Goal: Check status

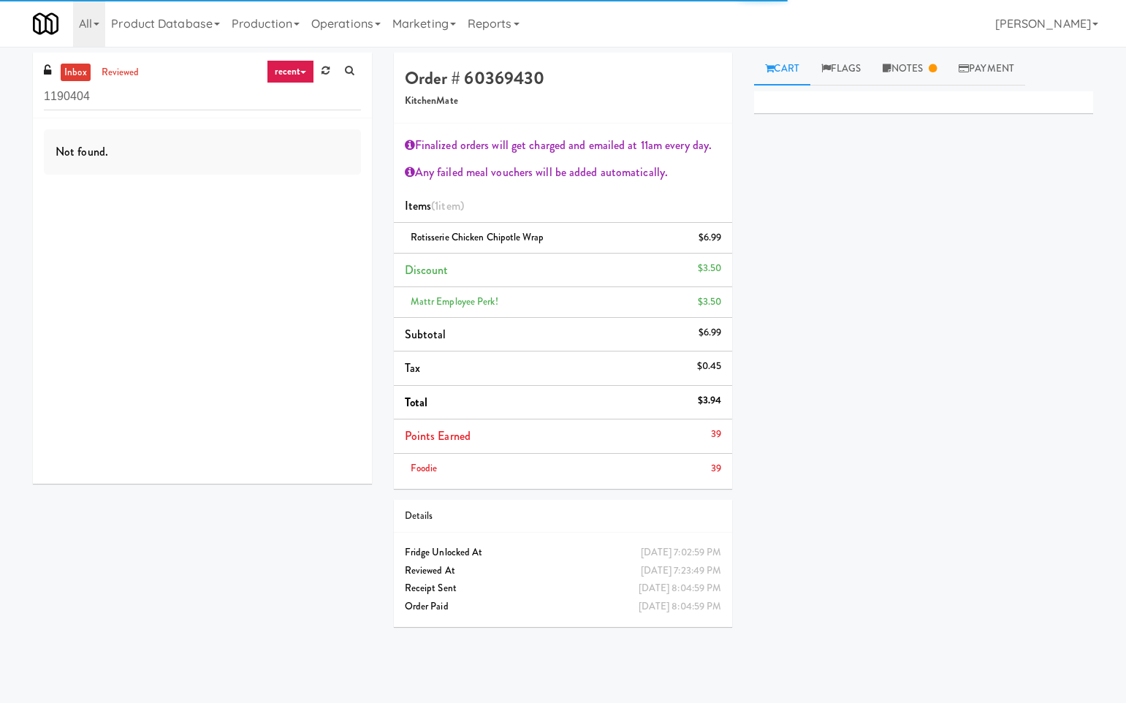
click at [865, 569] on div "Primary Flag Clear Flag if unable to determine what was taken or order not proc…" at bounding box center [923, 365] width 339 height 548
click at [914, 74] on link "Notes" at bounding box center [909, 69] width 76 height 33
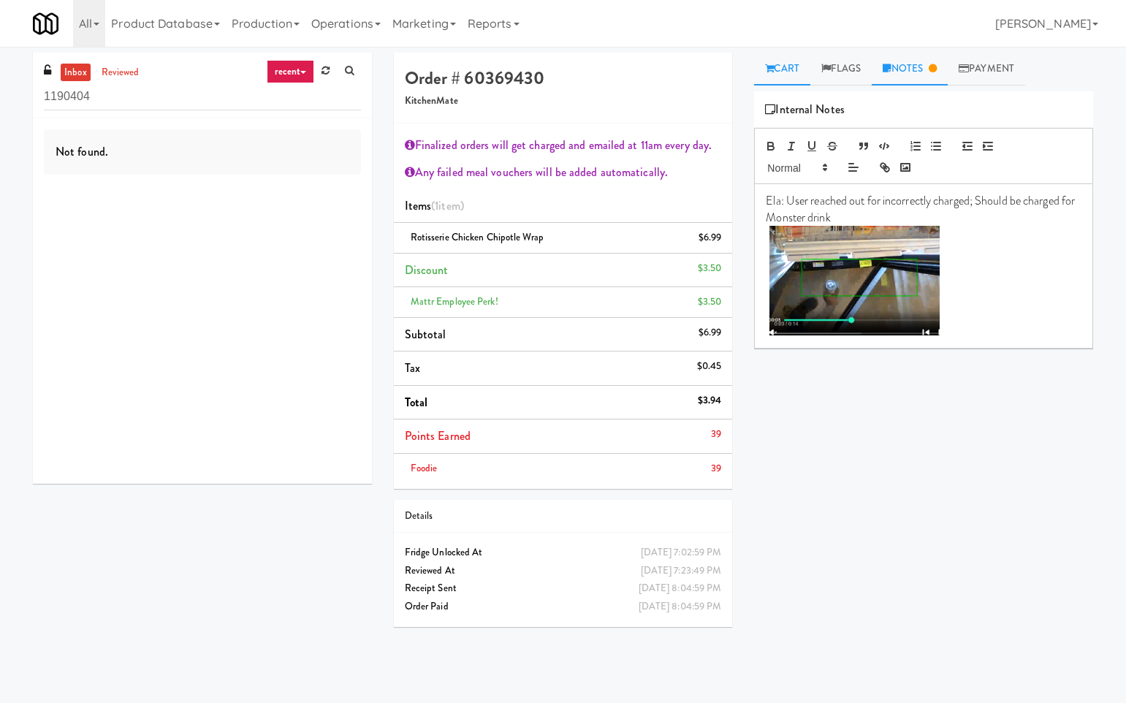
click at [783, 72] on link "Cart" at bounding box center [782, 69] width 56 height 33
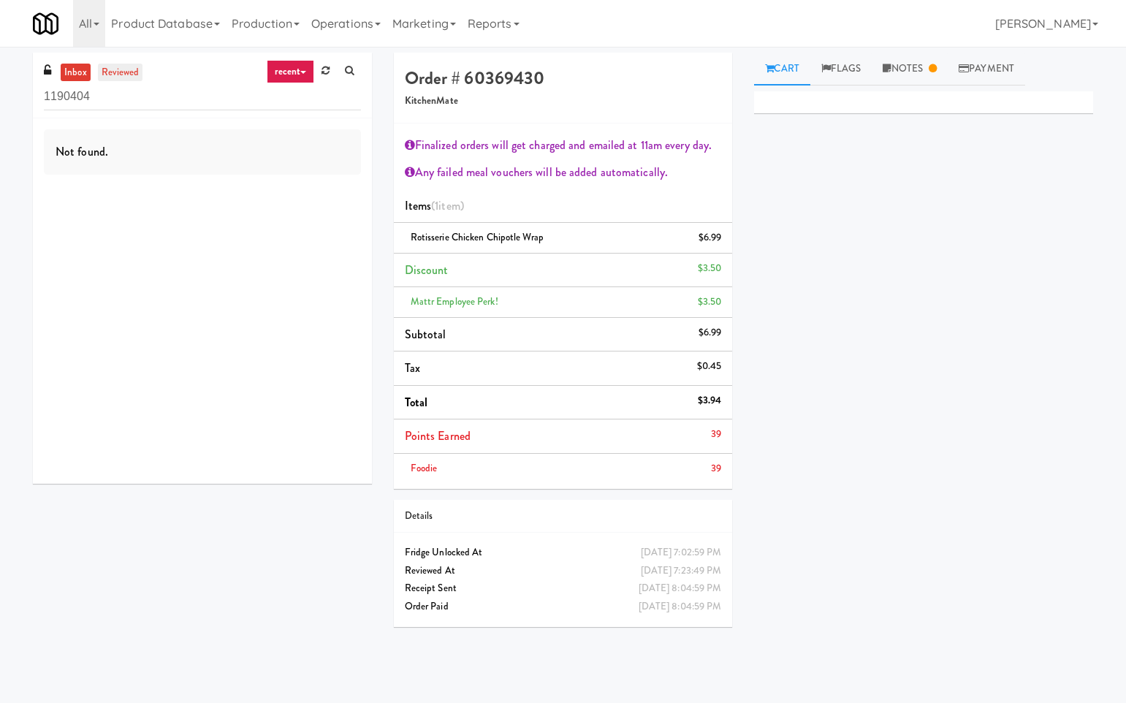
click at [128, 78] on link "reviewed" at bounding box center [120, 73] width 45 height 18
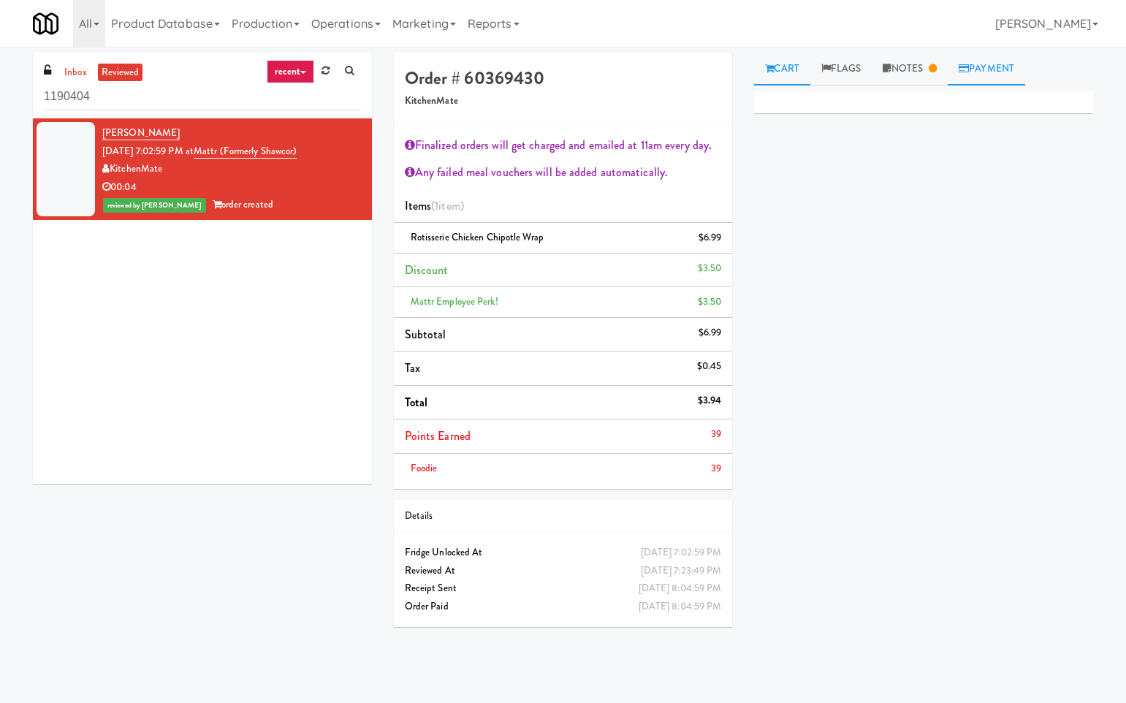
click at [997, 71] on link "Payment" at bounding box center [985, 69] width 77 height 33
click at [928, 118] on div "Card Issuer Checks" at bounding box center [923, 110] width 317 height 22
click at [912, 79] on link "Notes" at bounding box center [909, 69] width 76 height 33
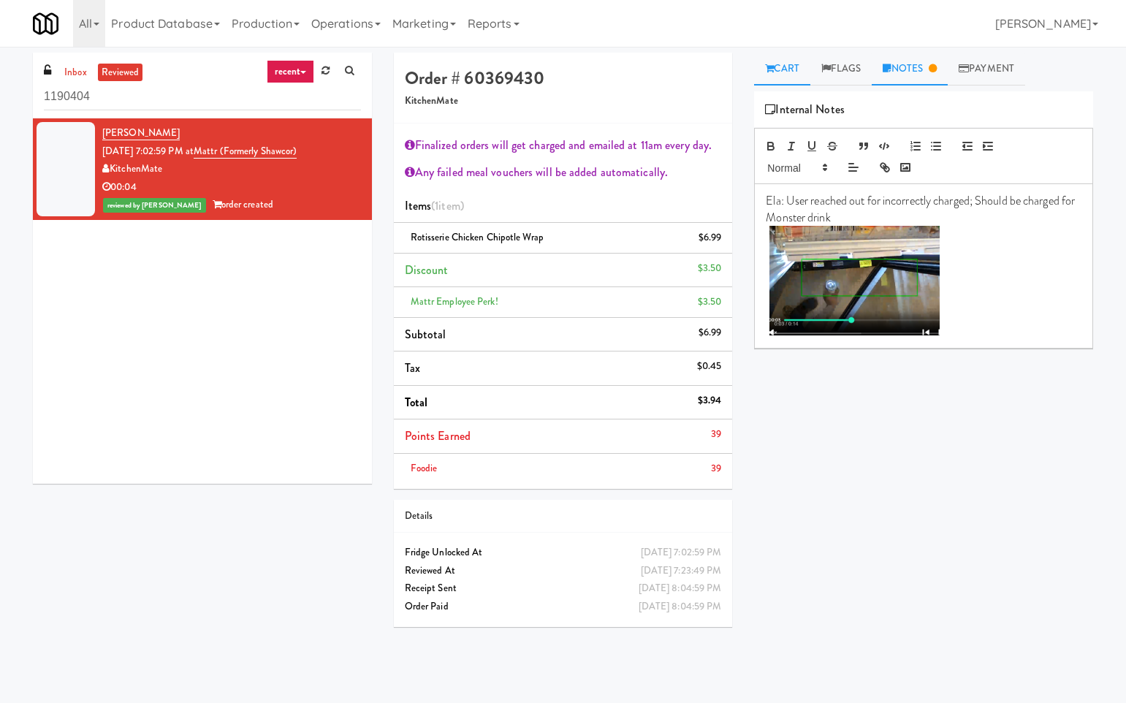
click at [776, 66] on link "Cart" at bounding box center [782, 69] width 56 height 33
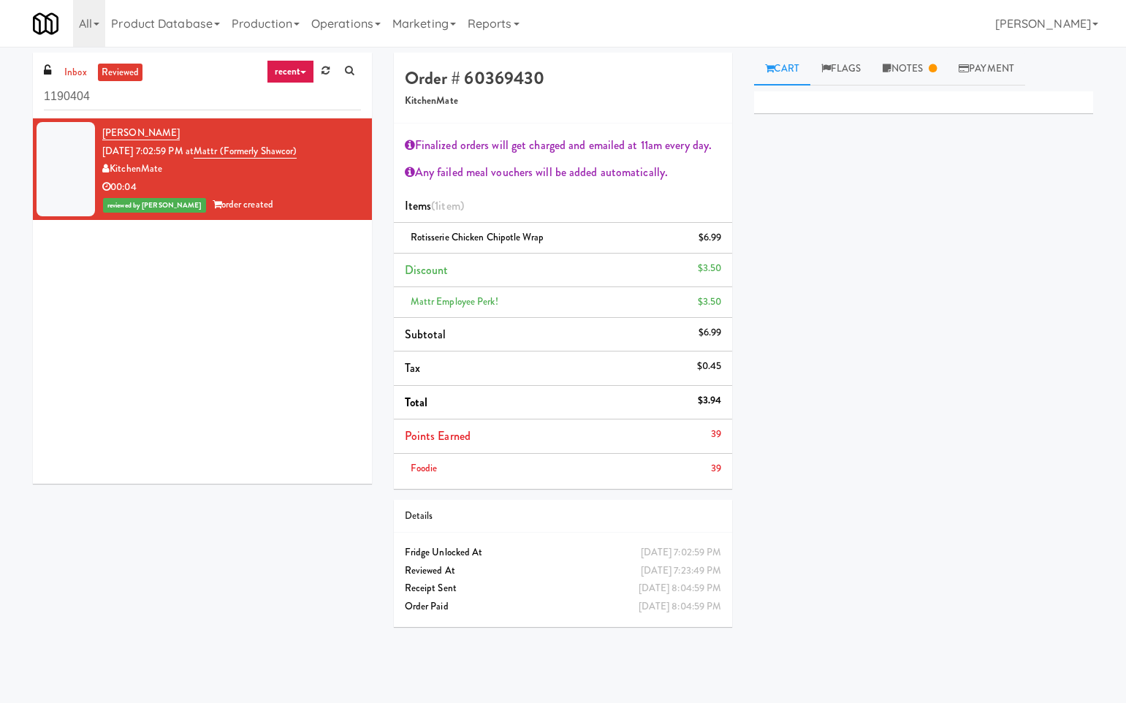
click at [292, 316] on div "[PERSON_NAME] [DATE] 7:02:59 PM at Mattr (formerly Shawcor) KitchenMate 00:04 r…" at bounding box center [202, 300] width 339 height 365
click at [903, 77] on link "Notes" at bounding box center [909, 69] width 76 height 33
